Goal: Transaction & Acquisition: Book appointment/travel/reservation

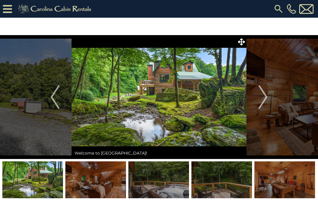
click at [264, 98] on img "Next" at bounding box center [263, 97] width 9 height 24
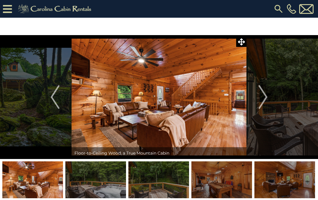
click at [263, 99] on img "Next" at bounding box center [263, 97] width 9 height 24
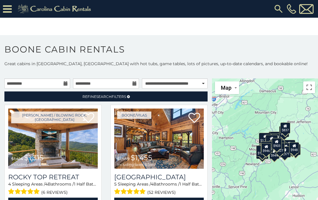
click at [277, 9] on img at bounding box center [279, 9] width 11 height 11
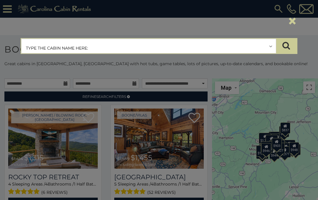
click at [86, 49] on input "text" at bounding box center [149, 46] width 255 height 15
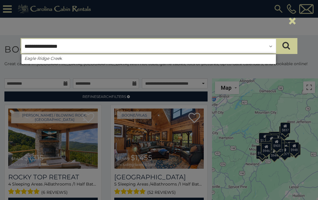
type input "**********"
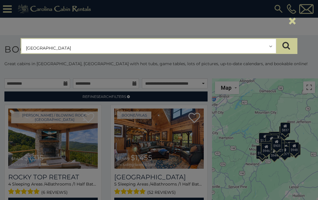
click at [289, 45] on icon "submit" at bounding box center [287, 45] width 8 height 8
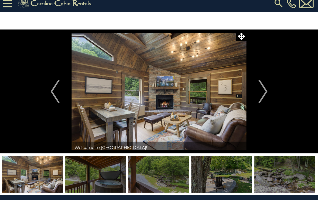
scroll to position [6, 0]
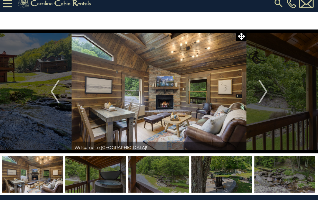
click at [265, 97] on img "Next" at bounding box center [263, 92] width 9 height 24
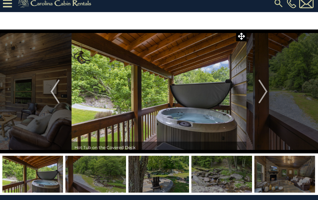
click at [264, 93] on img "Next" at bounding box center [263, 92] width 9 height 24
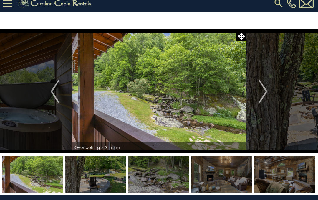
click at [266, 95] on img "Next" at bounding box center [263, 92] width 9 height 24
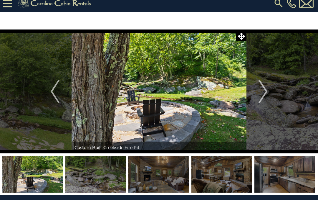
click at [266, 92] on img "Next" at bounding box center [263, 92] width 9 height 24
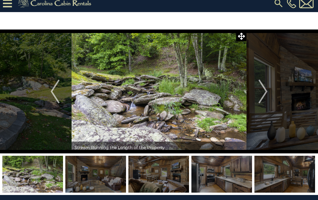
click at [265, 92] on img "Next" at bounding box center [263, 92] width 9 height 24
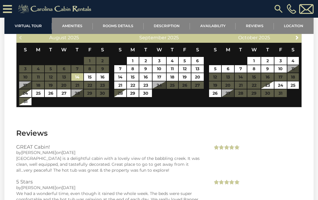
scroll to position [992, 0]
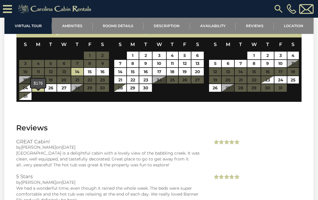
click at [36, 92] on link "25" at bounding box center [38, 88] width 12 height 8
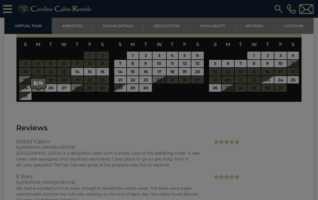
type input "**********"
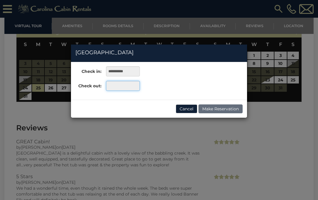
click at [116, 85] on input "text" at bounding box center [123, 86] width 34 height 10
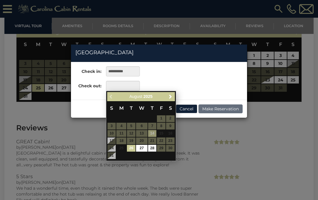
click at [139, 148] on link "27" at bounding box center [141, 148] width 11 height 7
type input "**********"
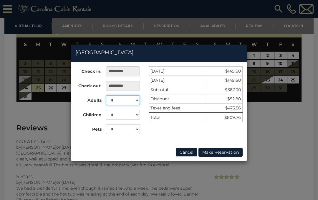
click at [138, 102] on select "* * * * * *" at bounding box center [123, 100] width 34 height 10
select select "*"
